Goal: Check status: Check status

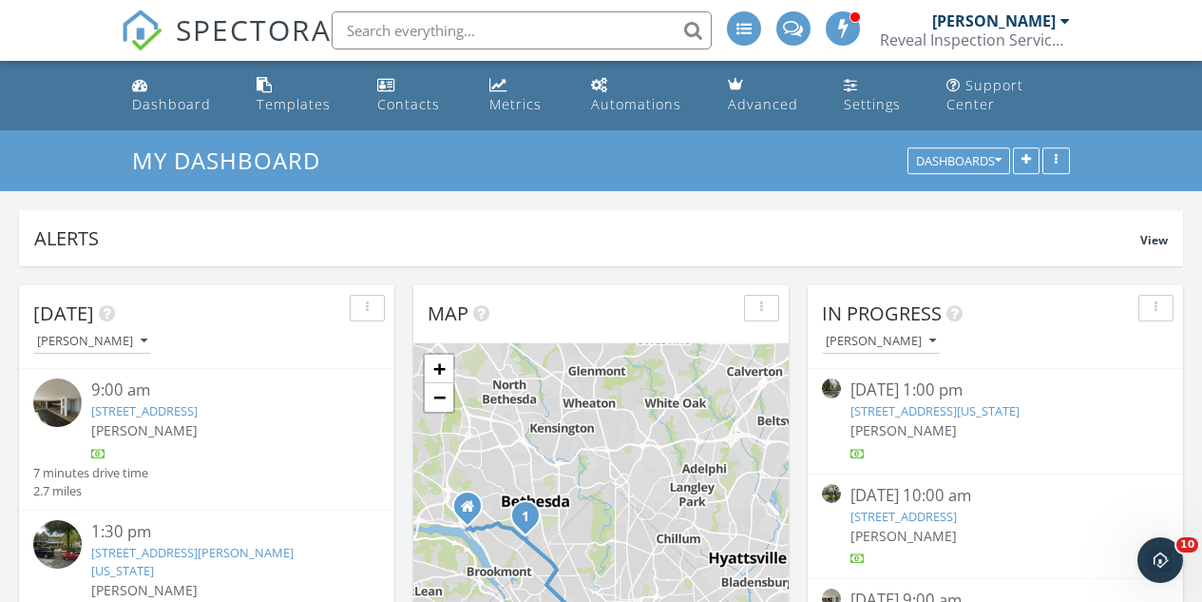
click at [198, 414] on link "[STREET_ADDRESS]" at bounding box center [144, 410] width 106 height 17
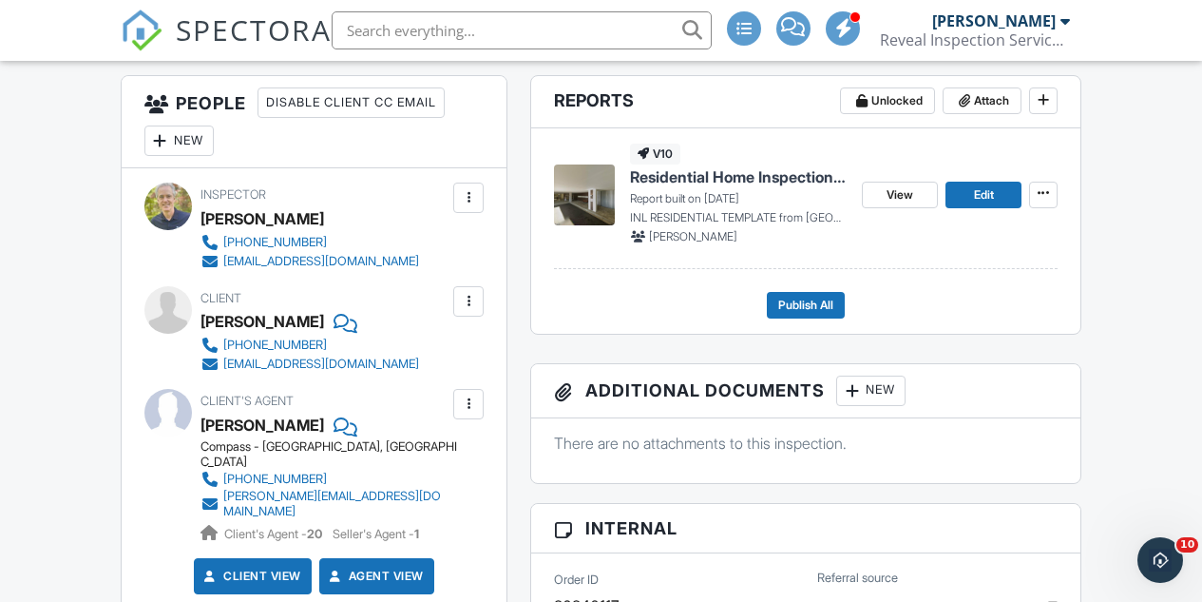
scroll to position [475, 0]
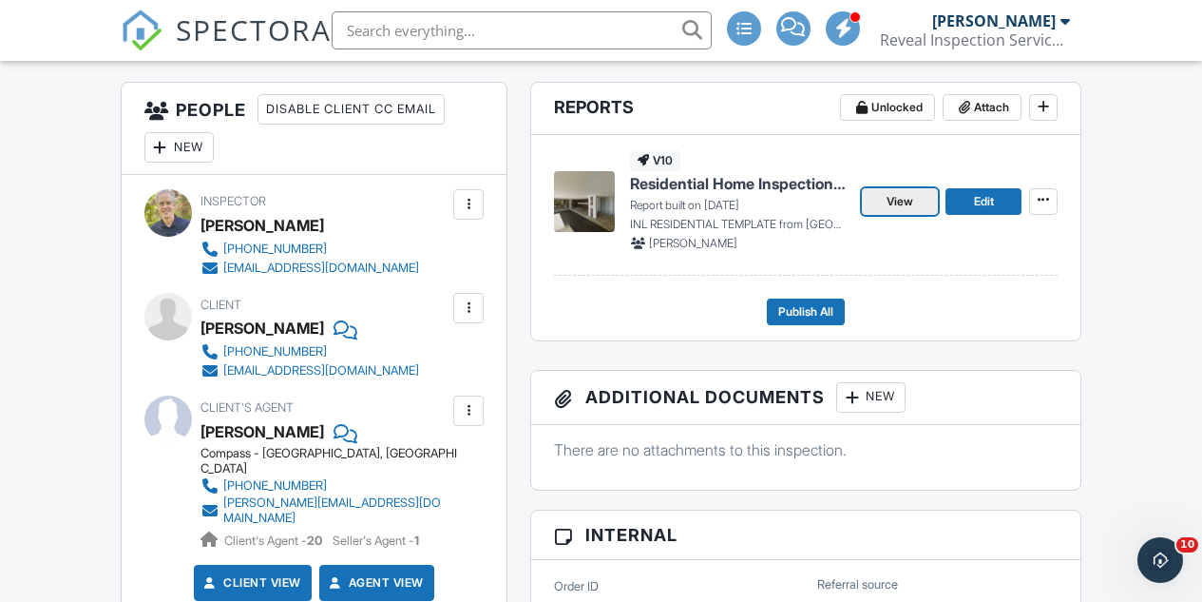
click at [906, 211] on span "View" at bounding box center [900, 201] width 27 height 19
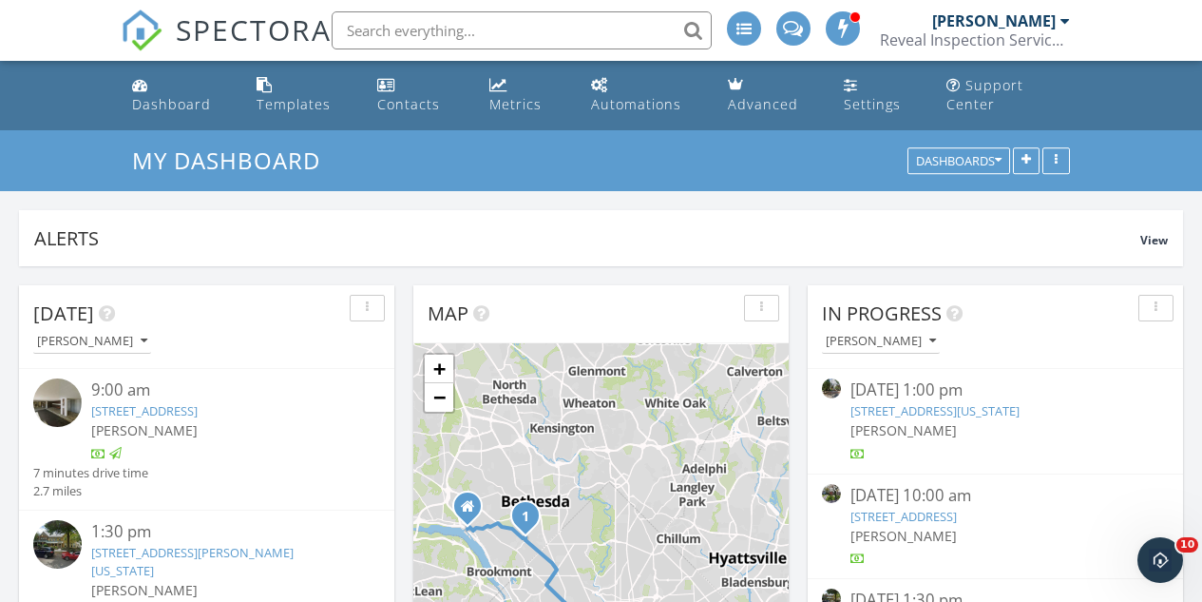
click at [198, 413] on link "5101 River Rd 1504, Bethesda, MD 20816" at bounding box center [144, 410] width 106 height 17
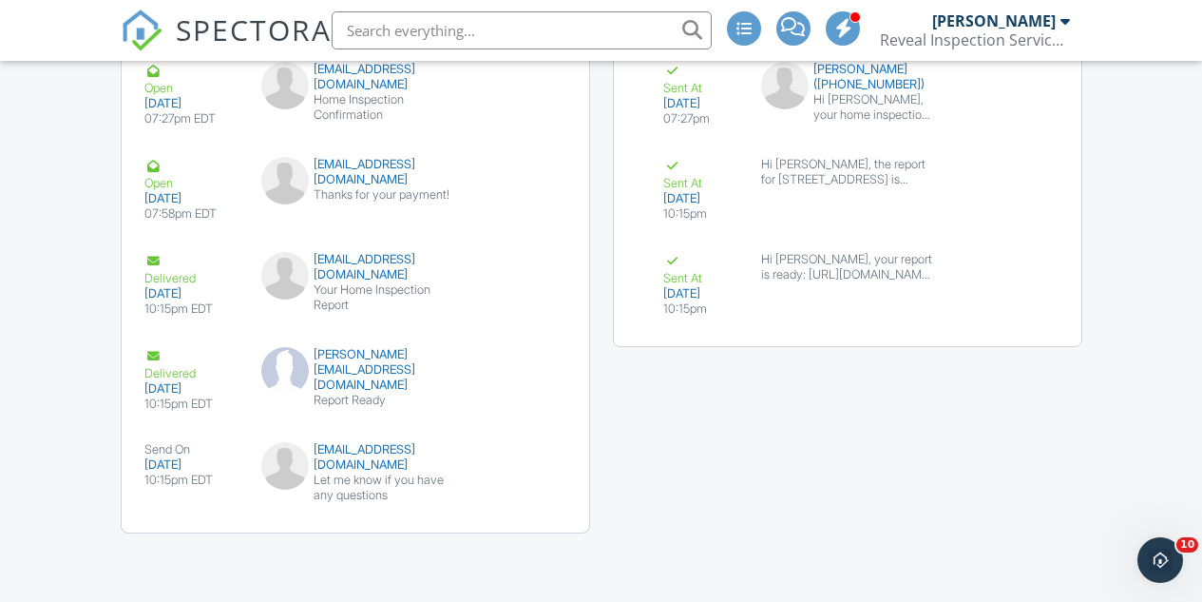
scroll to position [2366, 0]
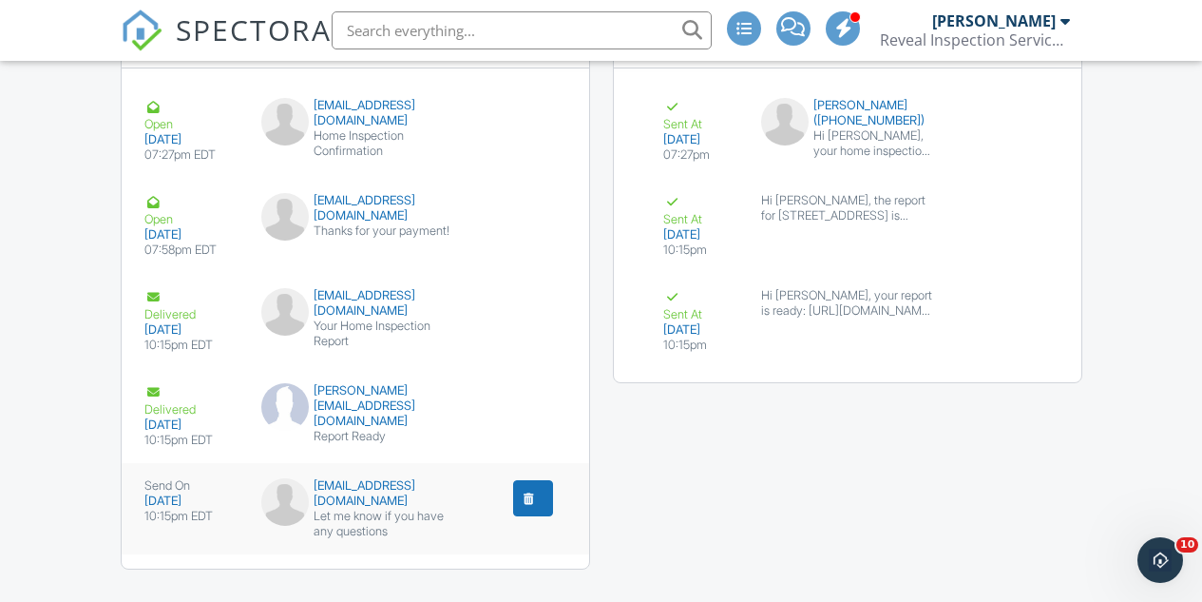
scroll to position [2366, 0]
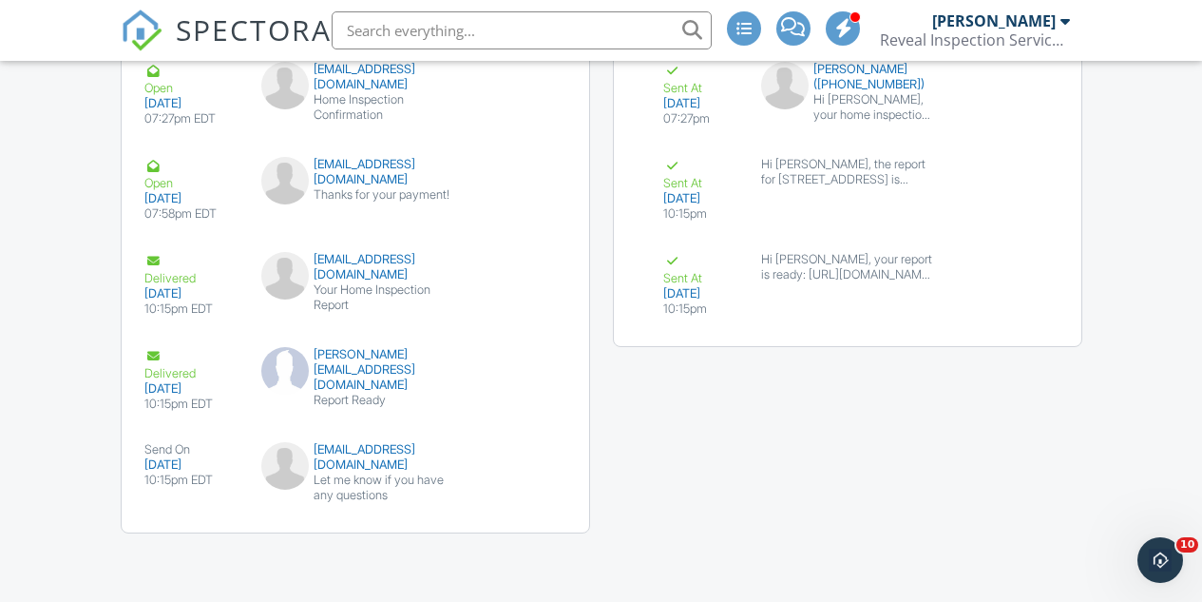
click at [228, 28] on span "SPECTORA" at bounding box center [254, 30] width 156 height 40
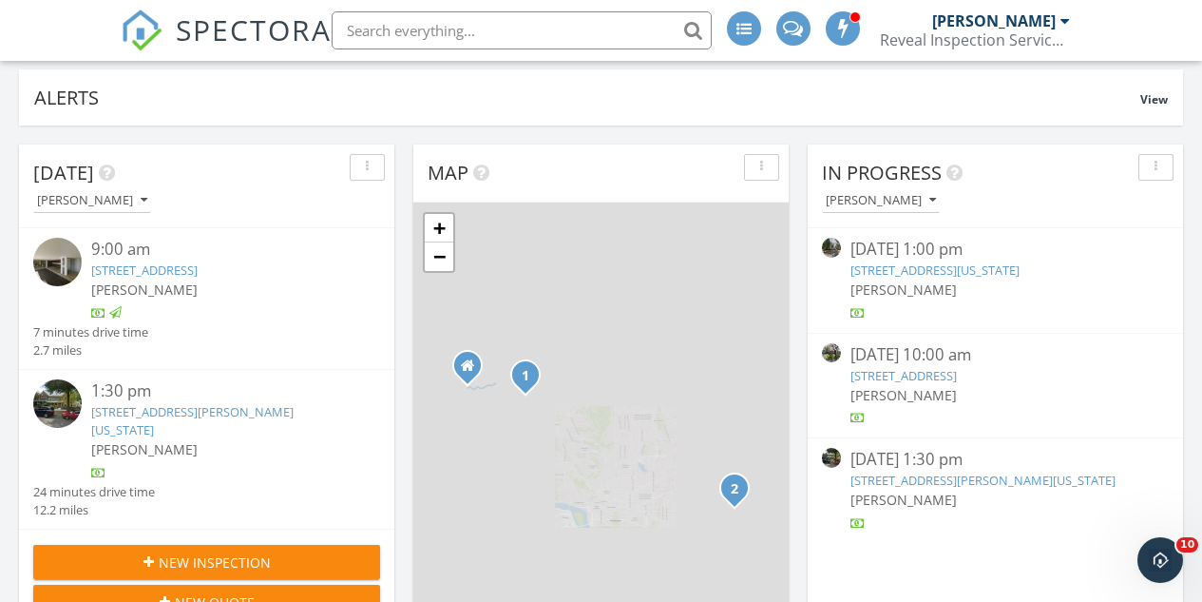
scroll to position [285, 0]
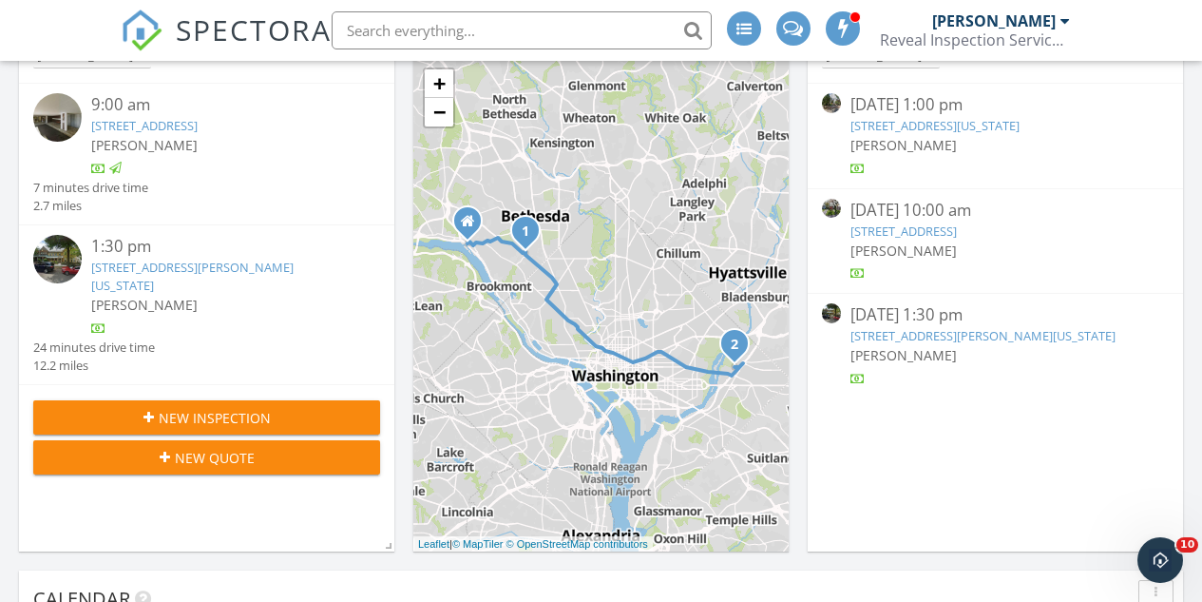
click at [252, 260] on link "3709 Grant Pl NE A, Washington, DC 20019" at bounding box center [192, 276] width 202 height 35
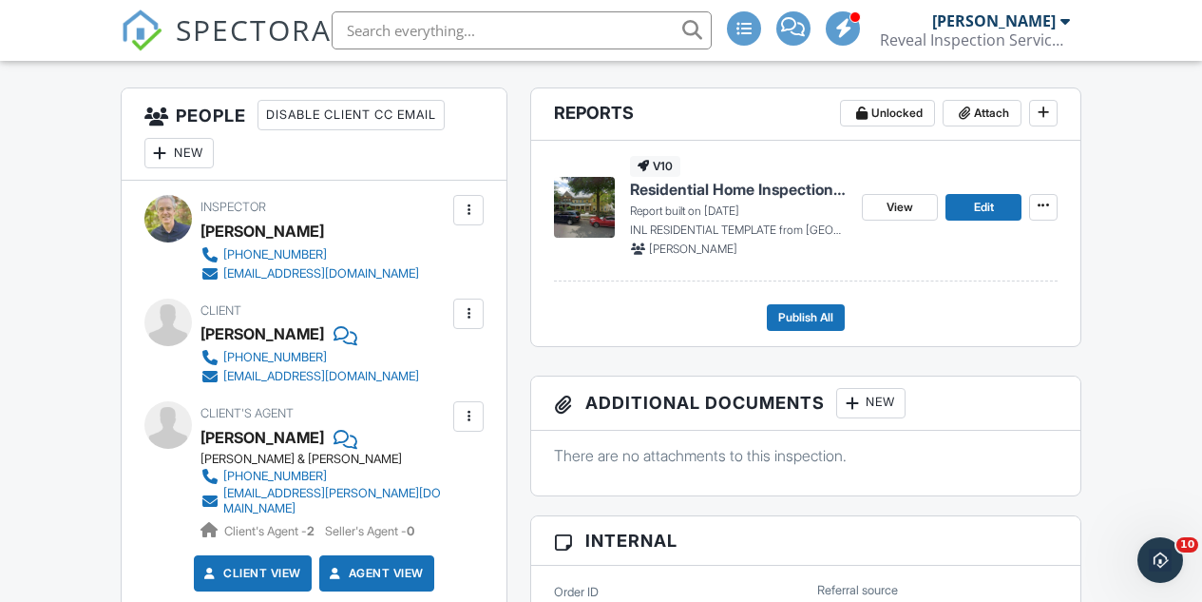
scroll to position [475, 0]
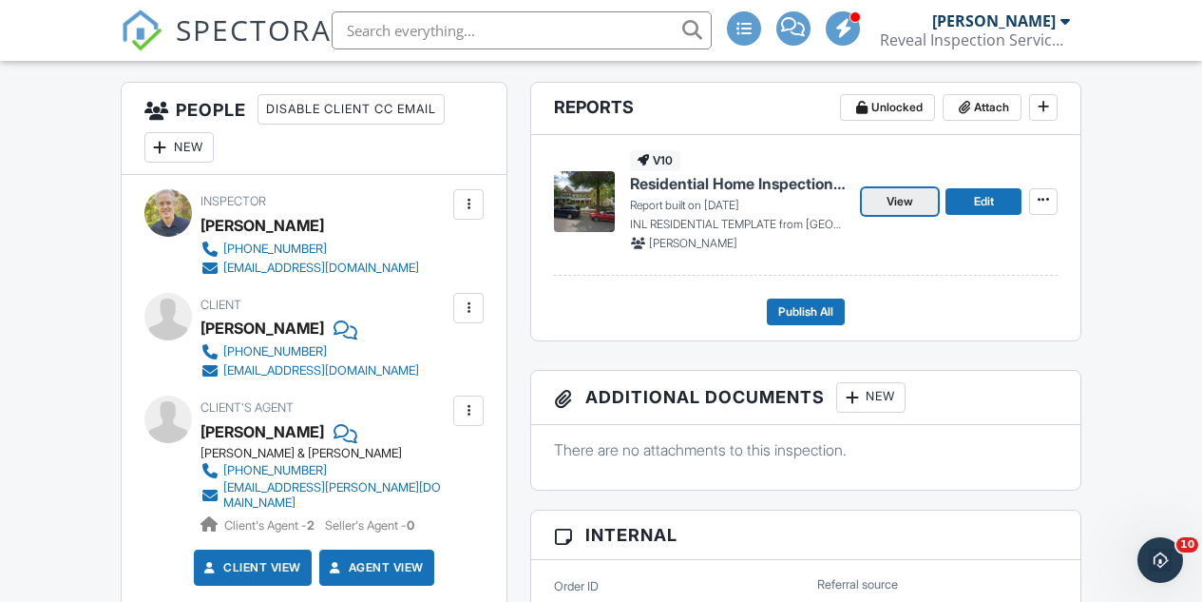
click at [880, 215] on link "View" at bounding box center [900, 201] width 76 height 27
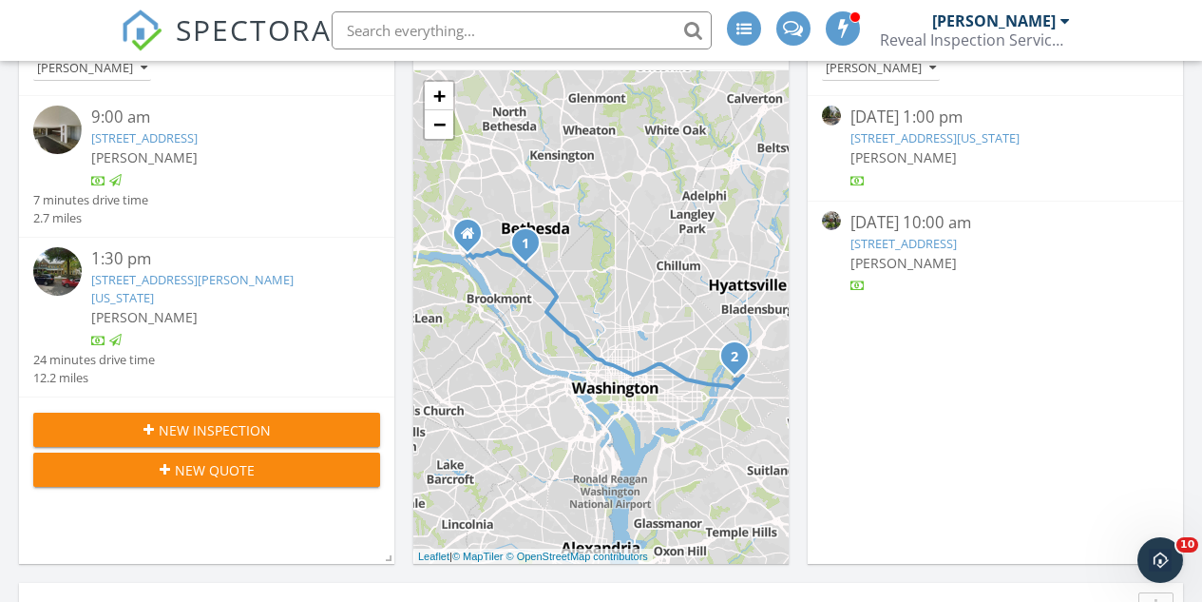
scroll to position [285, 0]
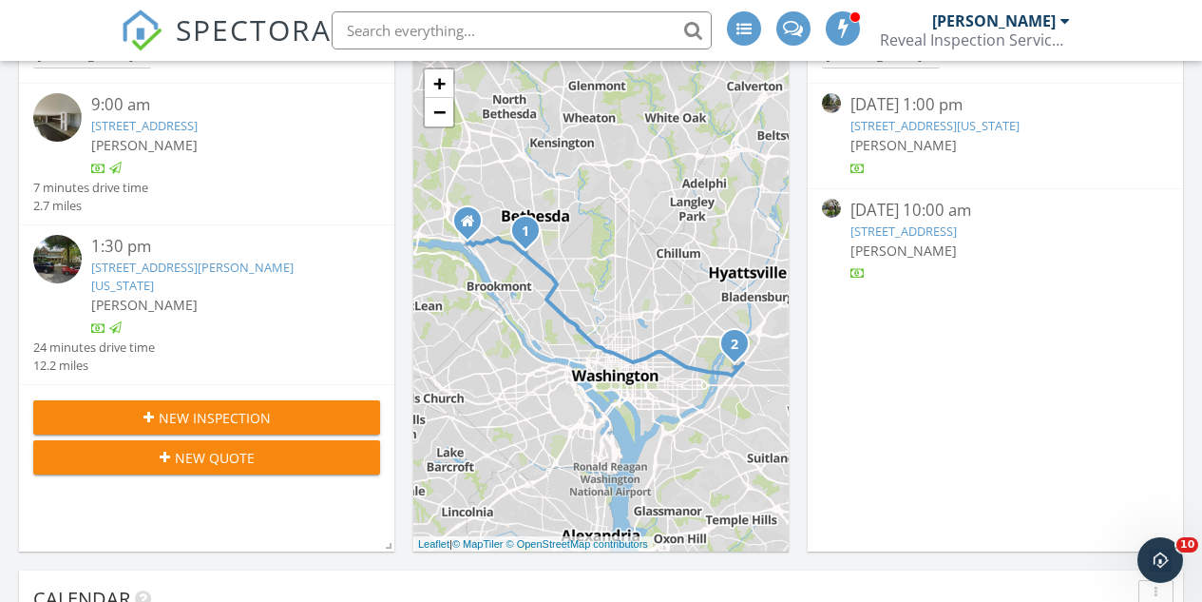
click at [294, 261] on link "[STREET_ADDRESS][PERSON_NAME][US_STATE]" at bounding box center [192, 276] width 202 height 35
